Goal: Task Accomplishment & Management: Manage account settings

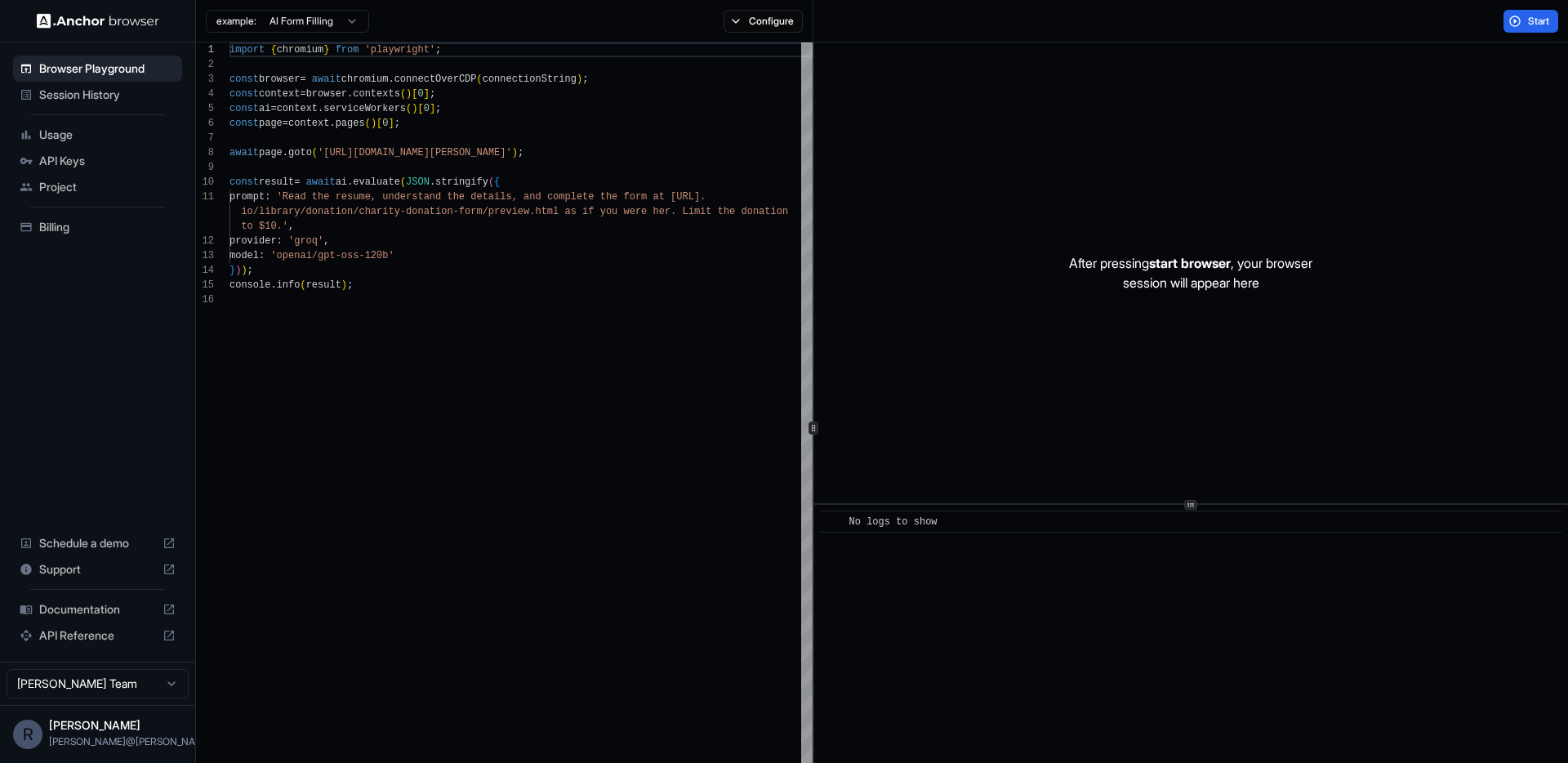
scroll to position [147, 0]
click at [65, 17] on img at bounding box center [97, 20] width 123 height 15
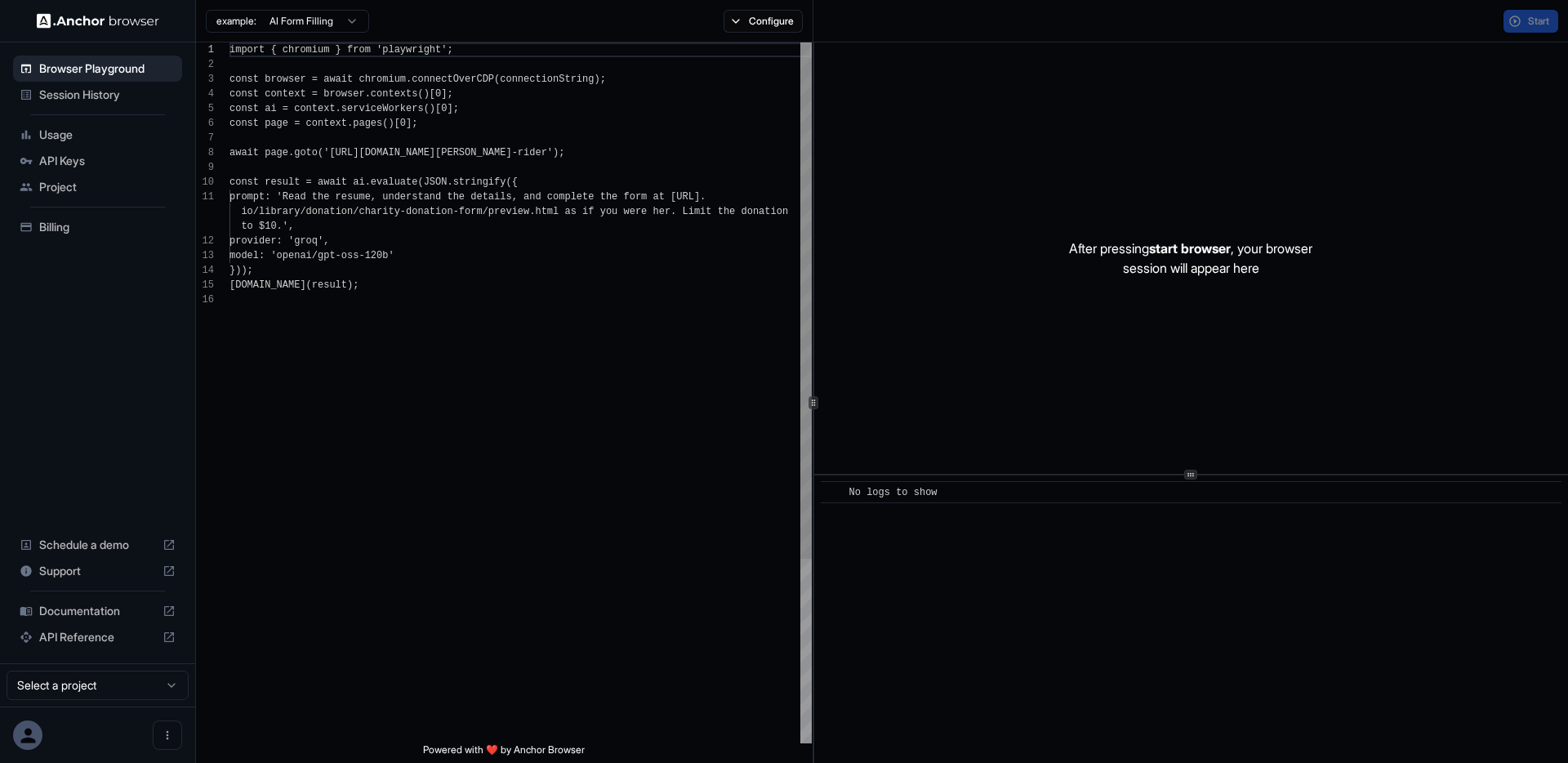
scroll to position [147, 0]
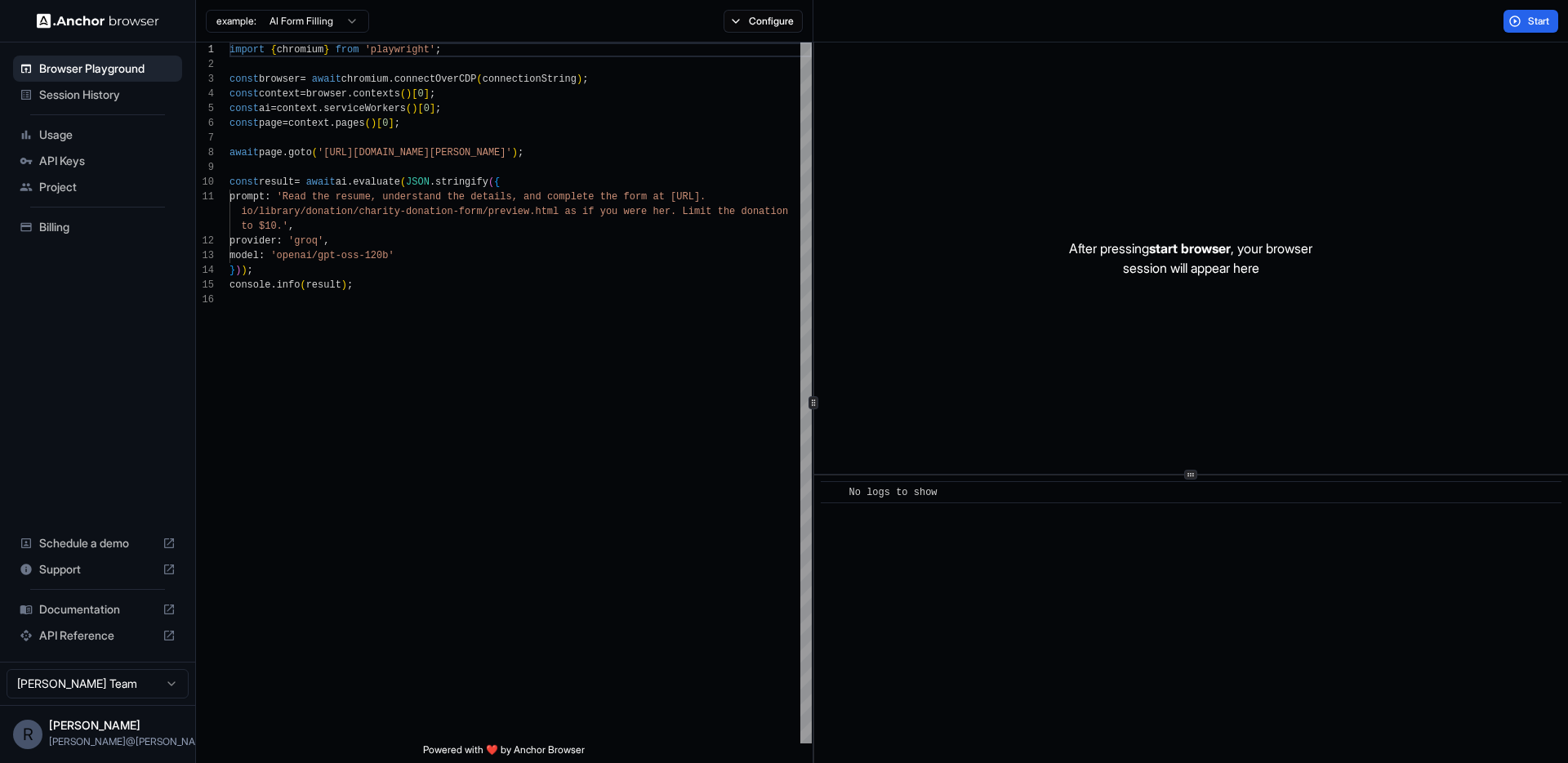
click at [92, 91] on span "Session History" at bounding box center [107, 94] width 136 height 16
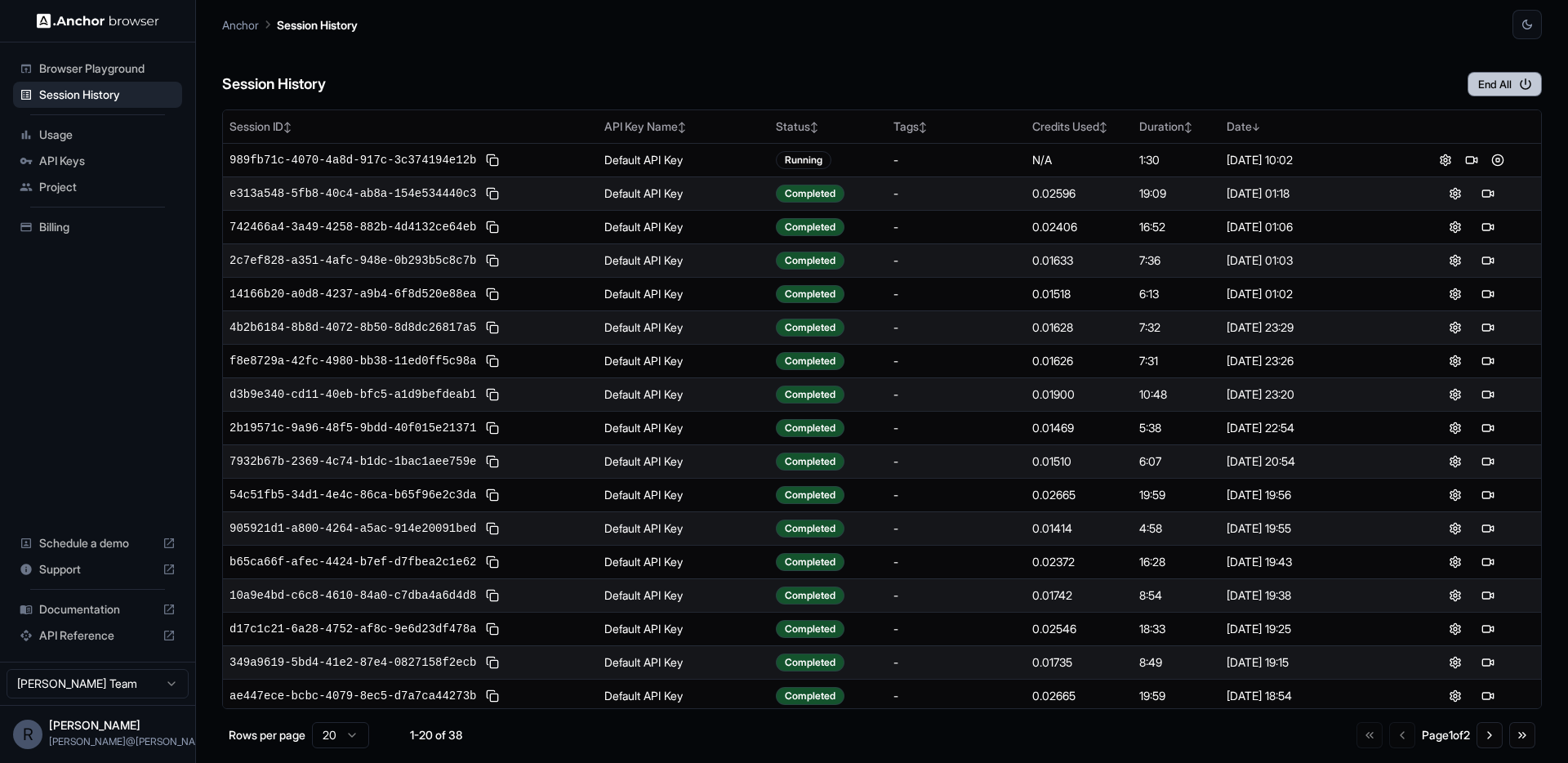
click at [1499, 79] on button "End All" at bounding box center [1505, 84] width 75 height 25
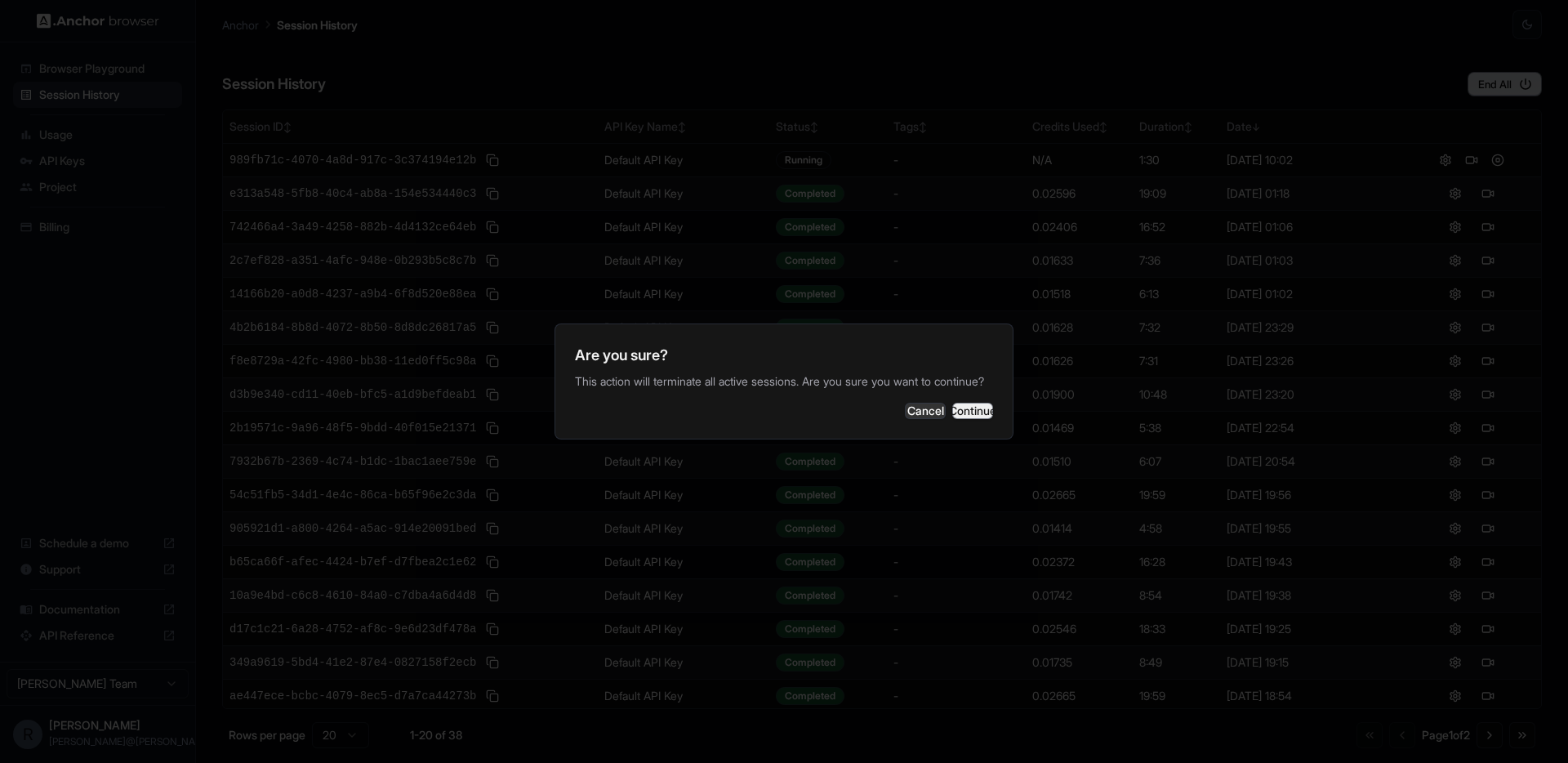
click at [965, 419] on button "Continue" at bounding box center [973, 410] width 41 height 16
